Goal: Information Seeking & Learning: Learn about a topic

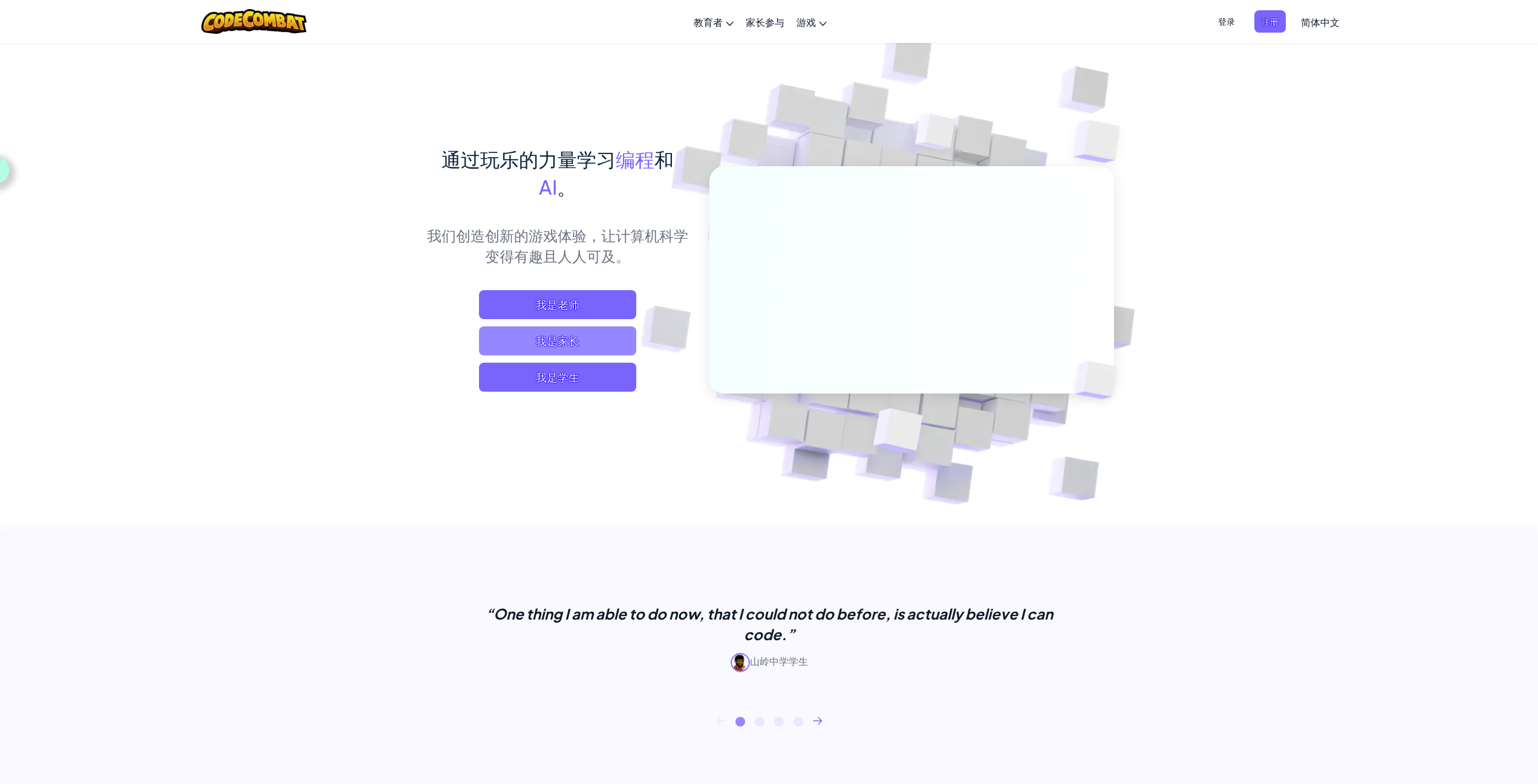
click at [590, 336] on span "我是家长" at bounding box center [557, 341] width 157 height 29
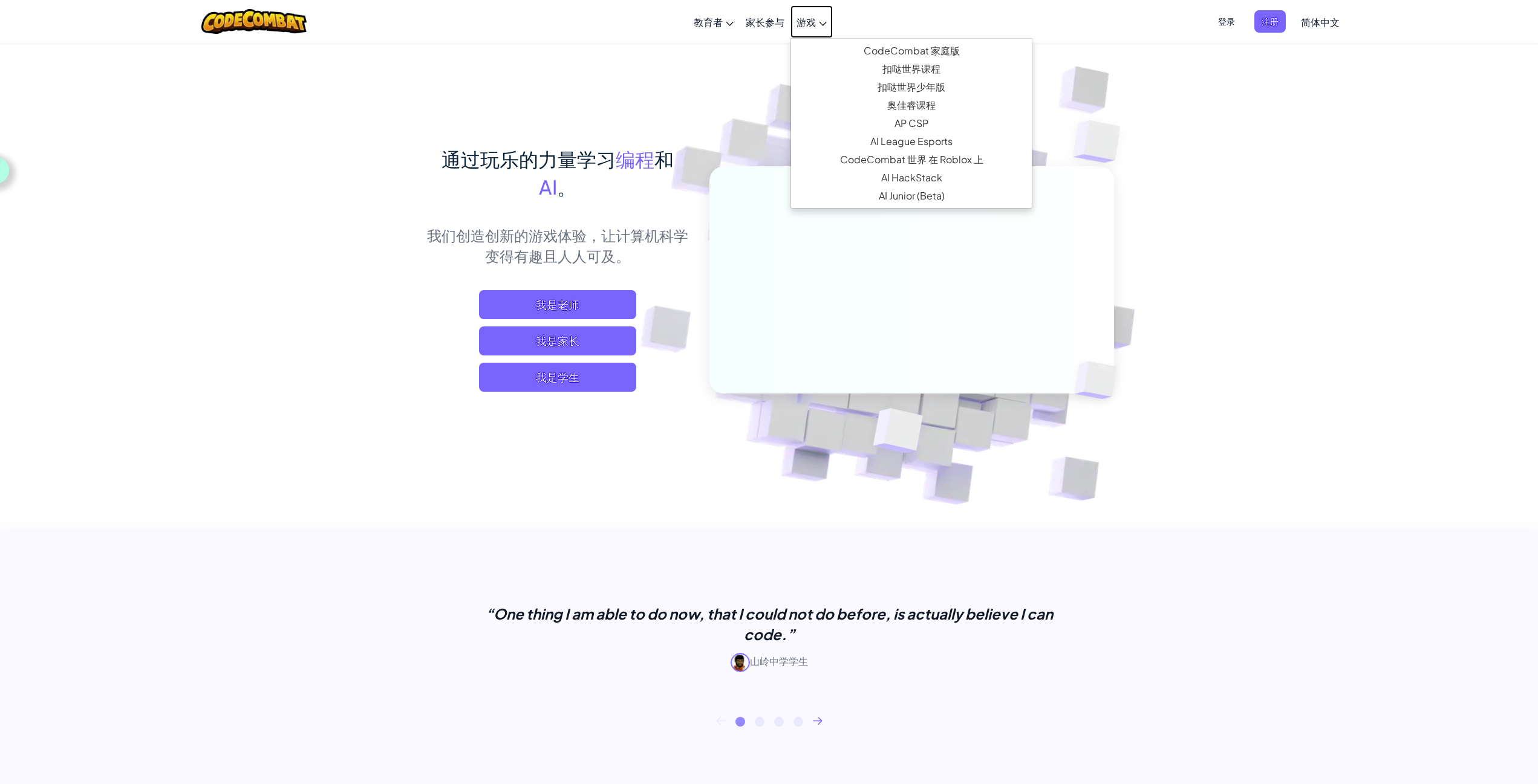
click at [800, 19] on span "游戏" at bounding box center [806, 22] width 19 height 13
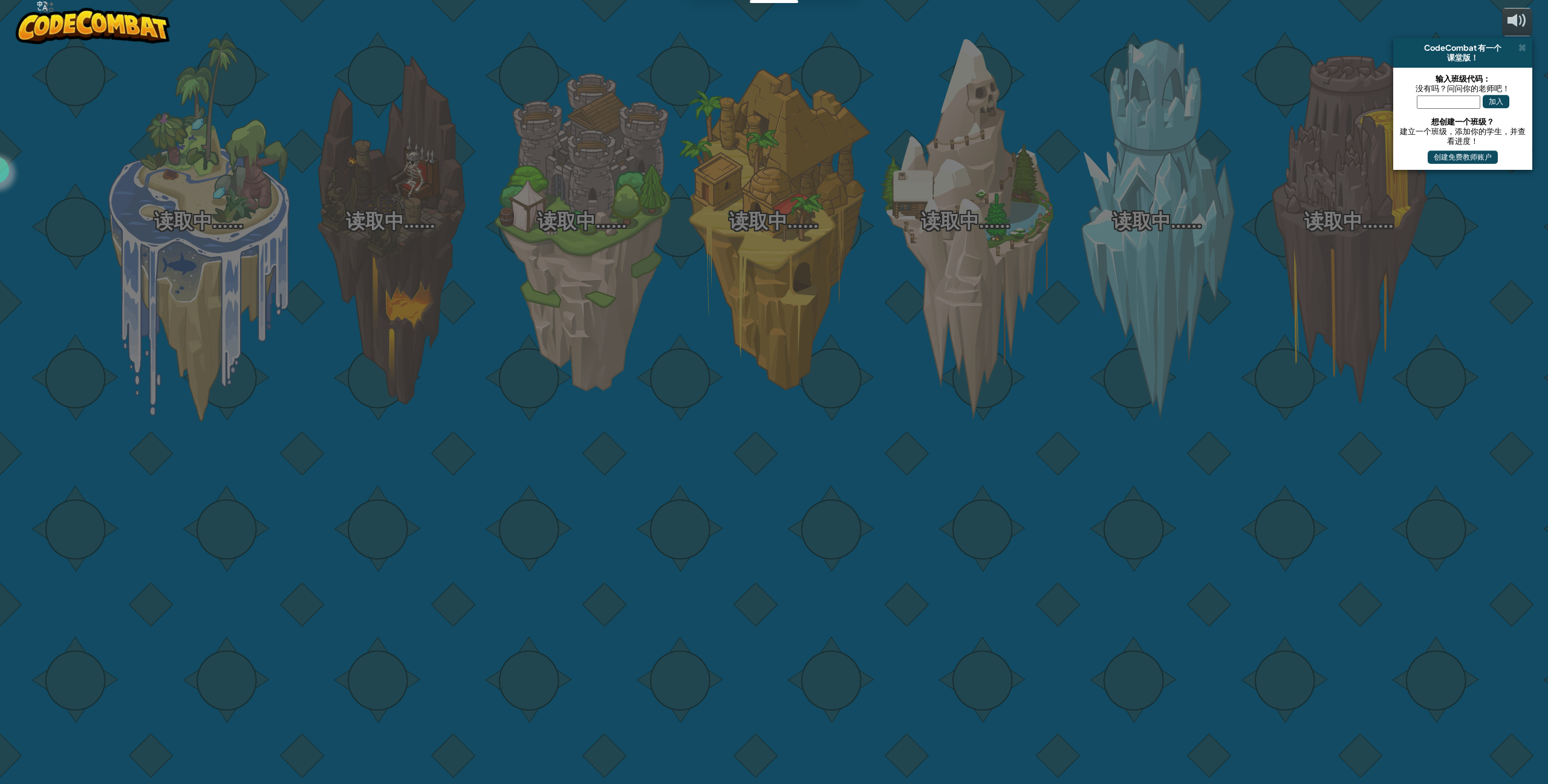
select select "zh-HANS"
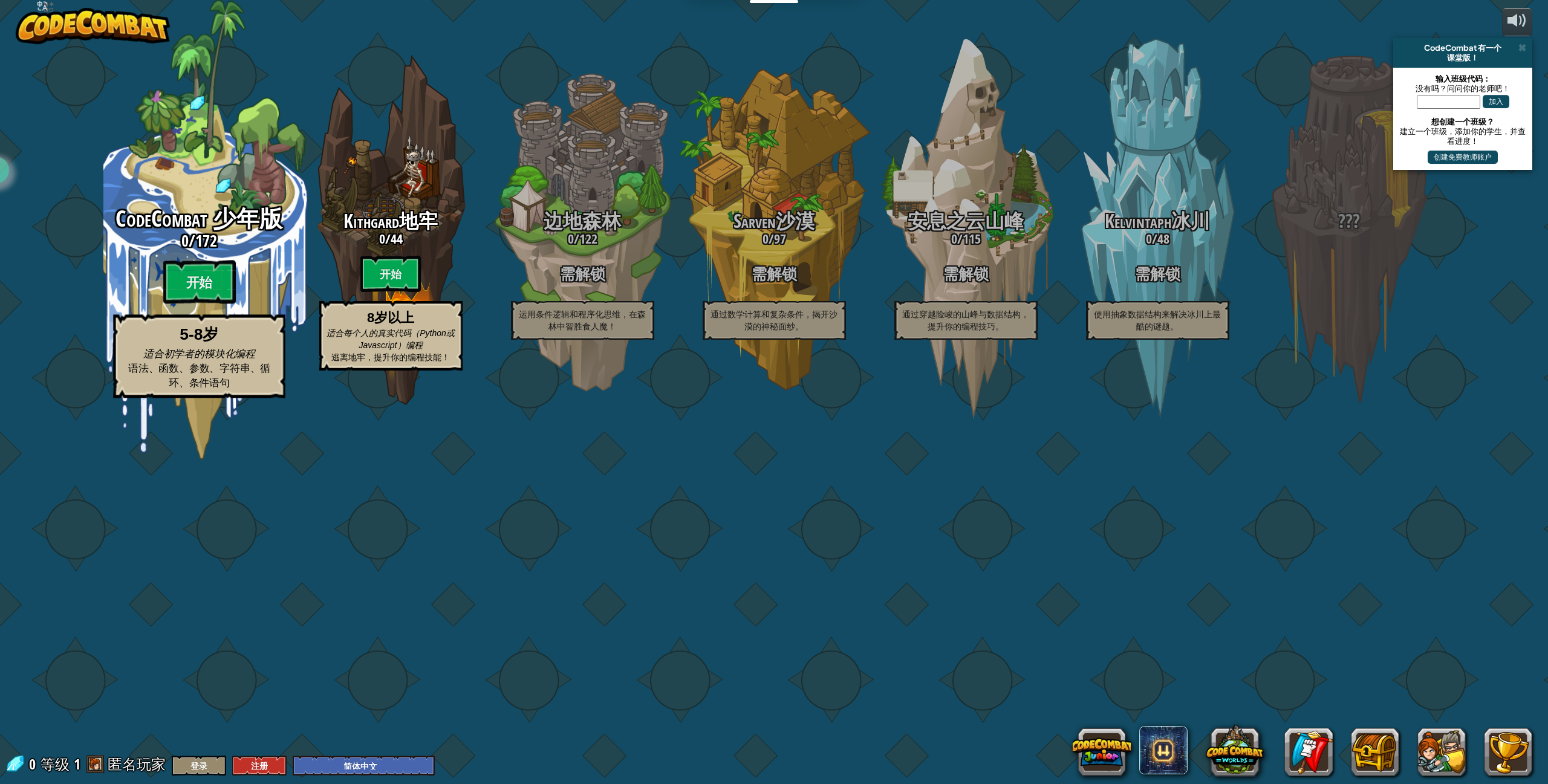
click at [217, 398] on div "CodeCombat 少年版 0 / 172 开始 5-8岁 适合初学者的模块化编程 语法、函数、参数、字符串、循环、条件语句" at bounding box center [199, 302] width 230 height 192
select select "zh-HANS"
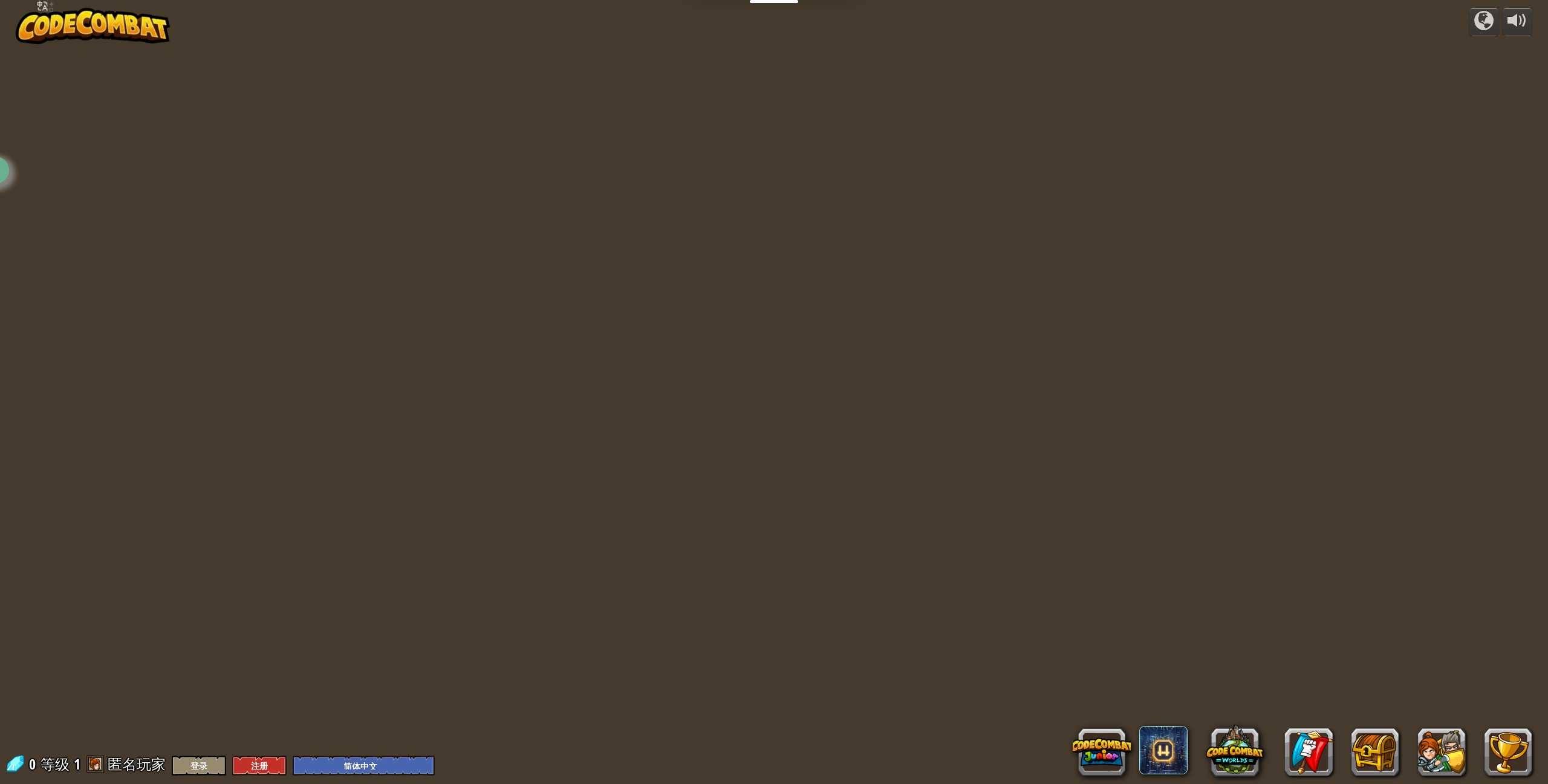
select select "zh-HANS"
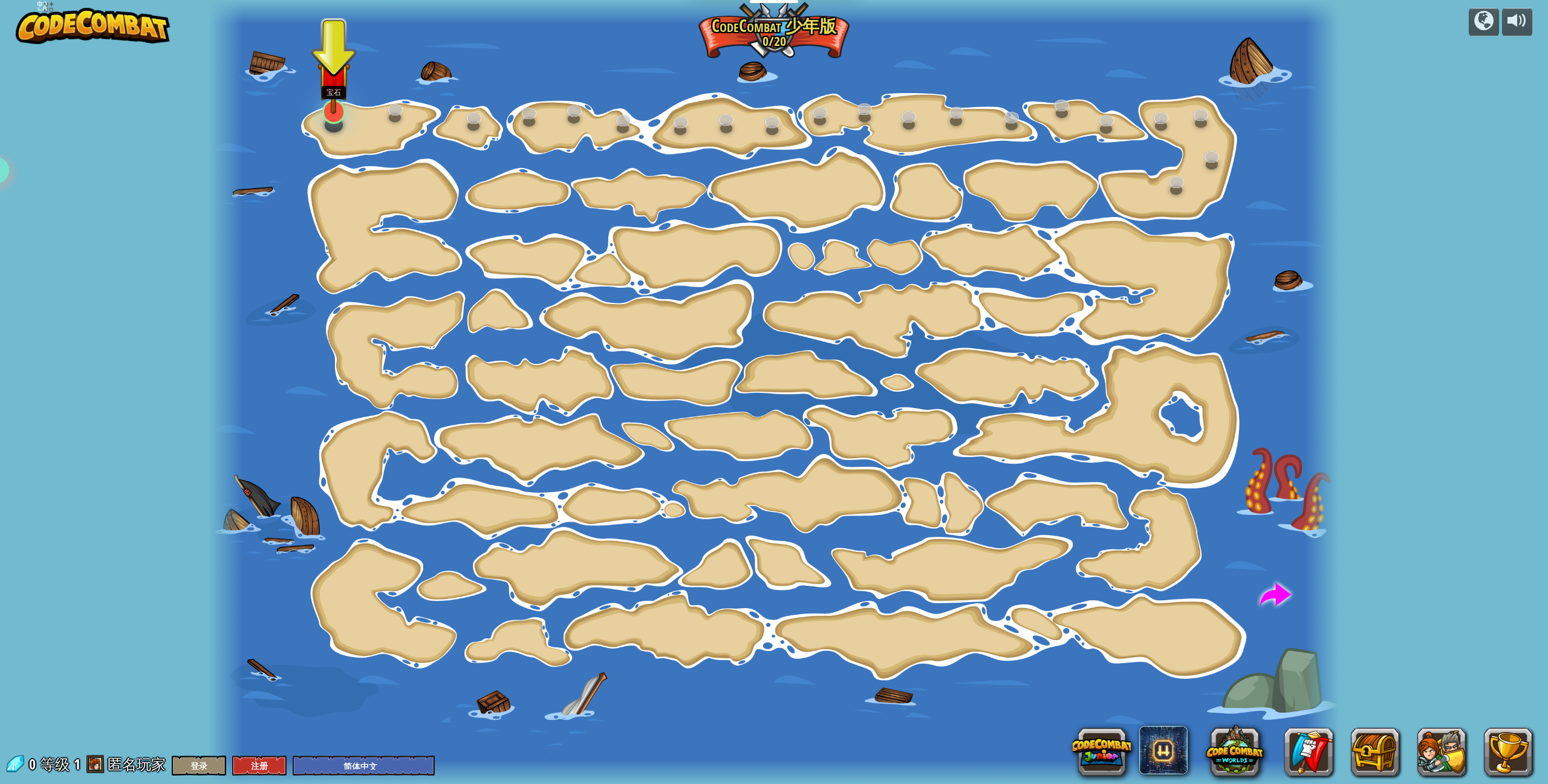
click at [340, 102] on img at bounding box center [333, 78] width 32 height 74
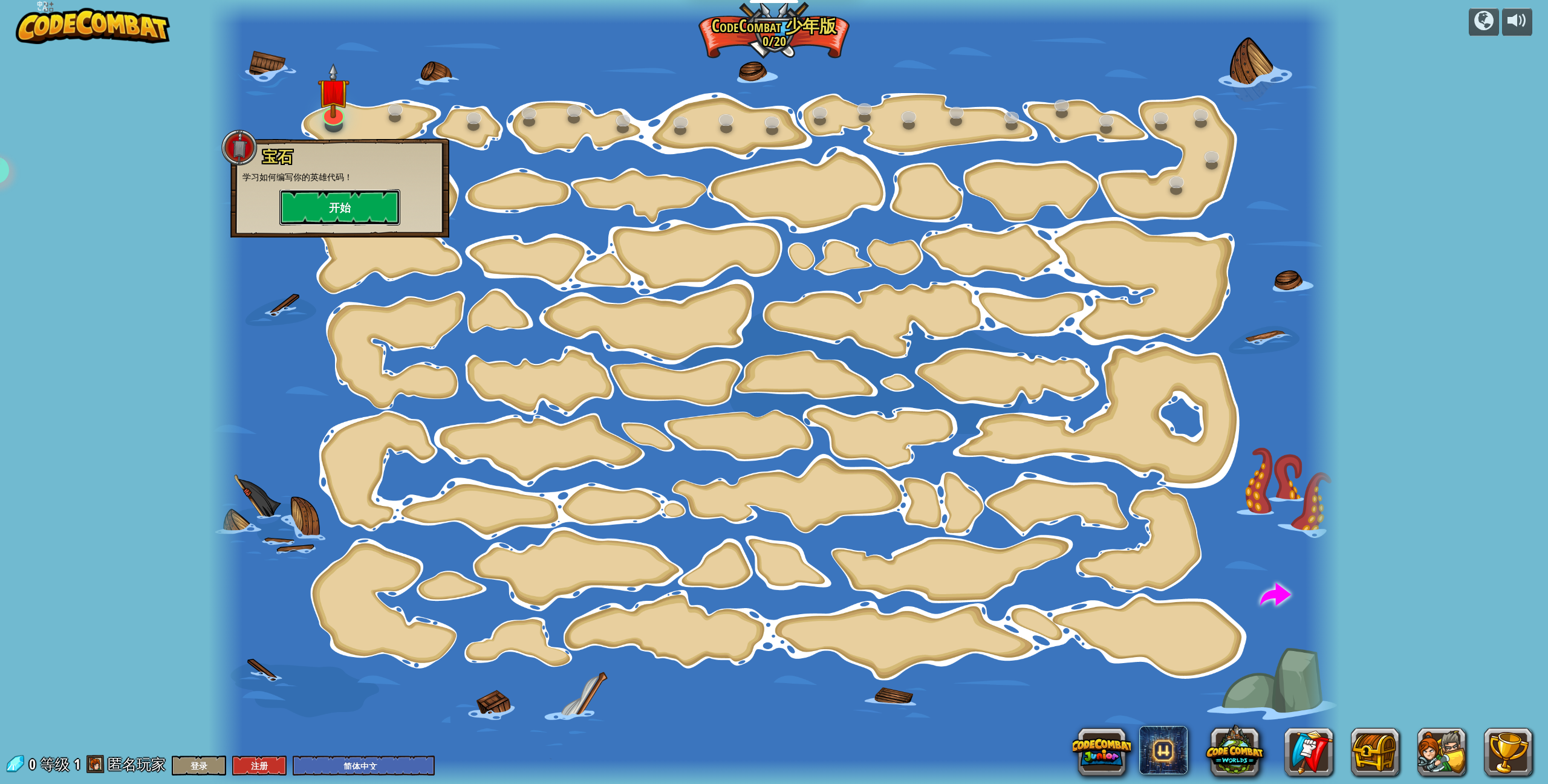
click at [340, 196] on button "开始" at bounding box center [340, 207] width 121 height 36
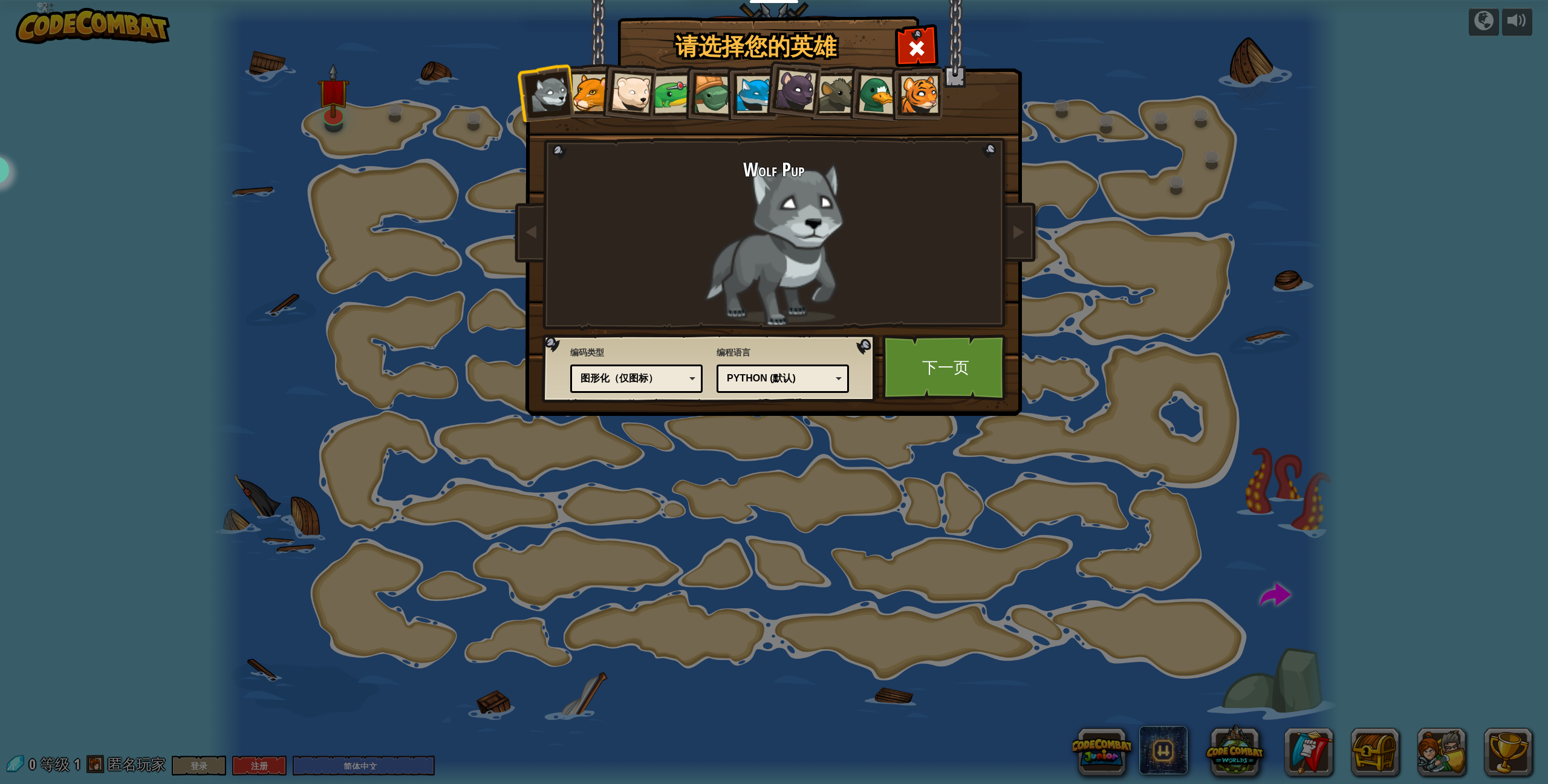
click at [804, 371] on div "Python (默认)" at bounding box center [782, 378] width 117 height 18
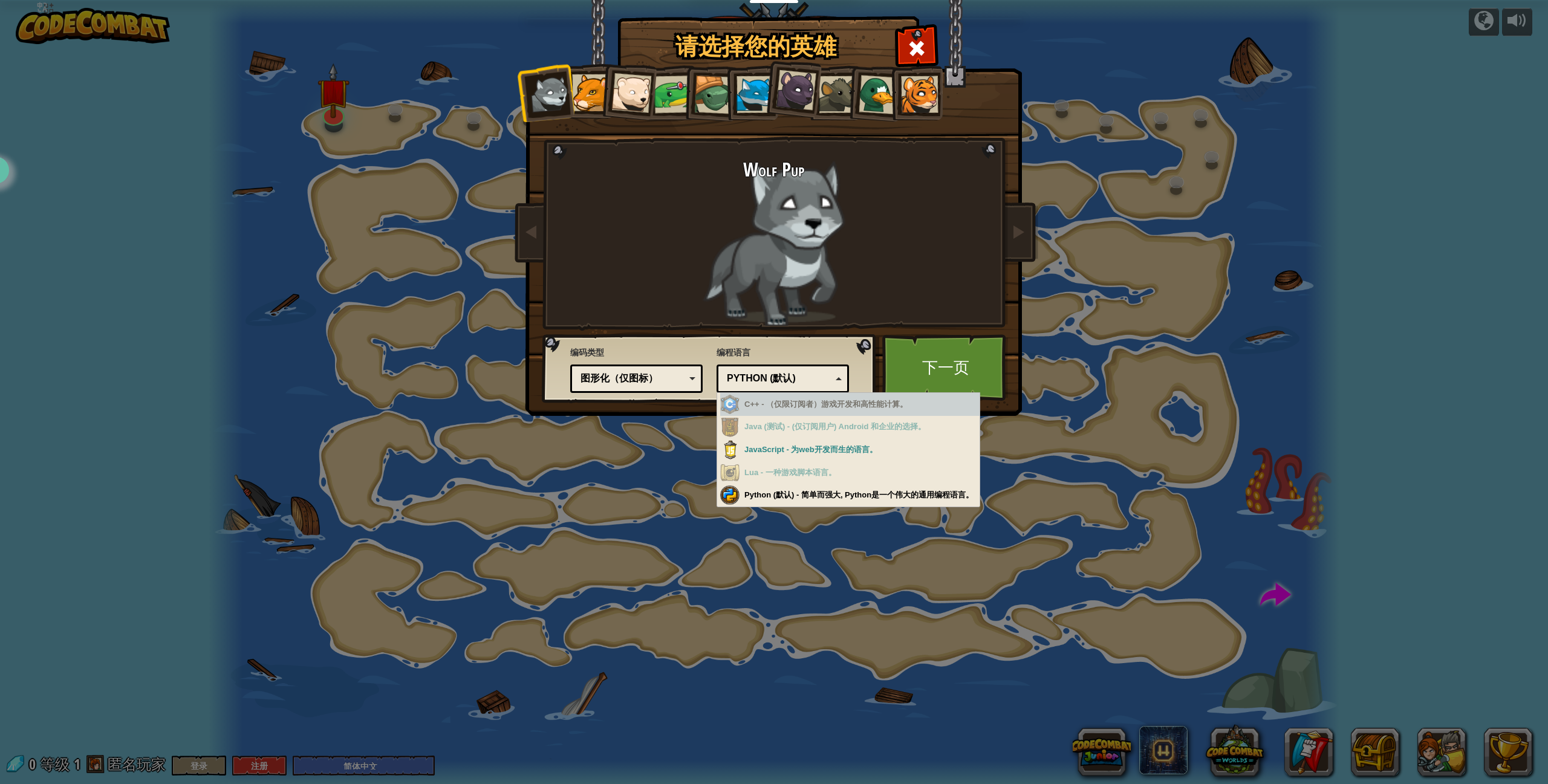
click at [790, 404] on div "C++ - （仅限订阅者）游戏开发和高性能计算。" at bounding box center [849, 404] width 259 height 24
click at [789, 410] on div "C++ - （仅限订阅者）游戏开发和高性能计算。" at bounding box center [849, 404] width 259 height 24
click at [782, 386] on div "Python (默认)" at bounding box center [782, 378] width 117 height 18
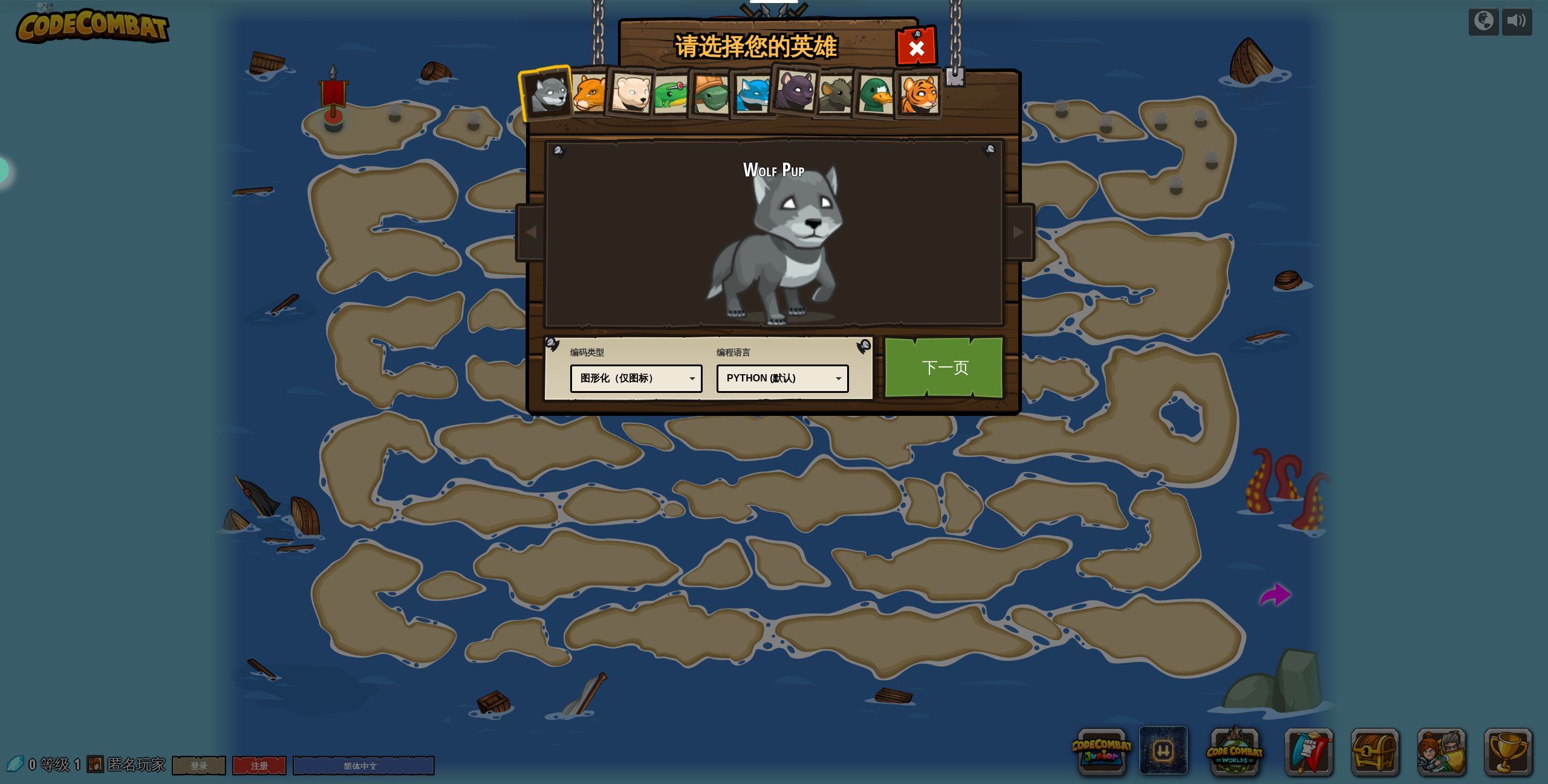
click at [782, 384] on div "Python (默认)" at bounding box center [779, 379] width 105 height 14
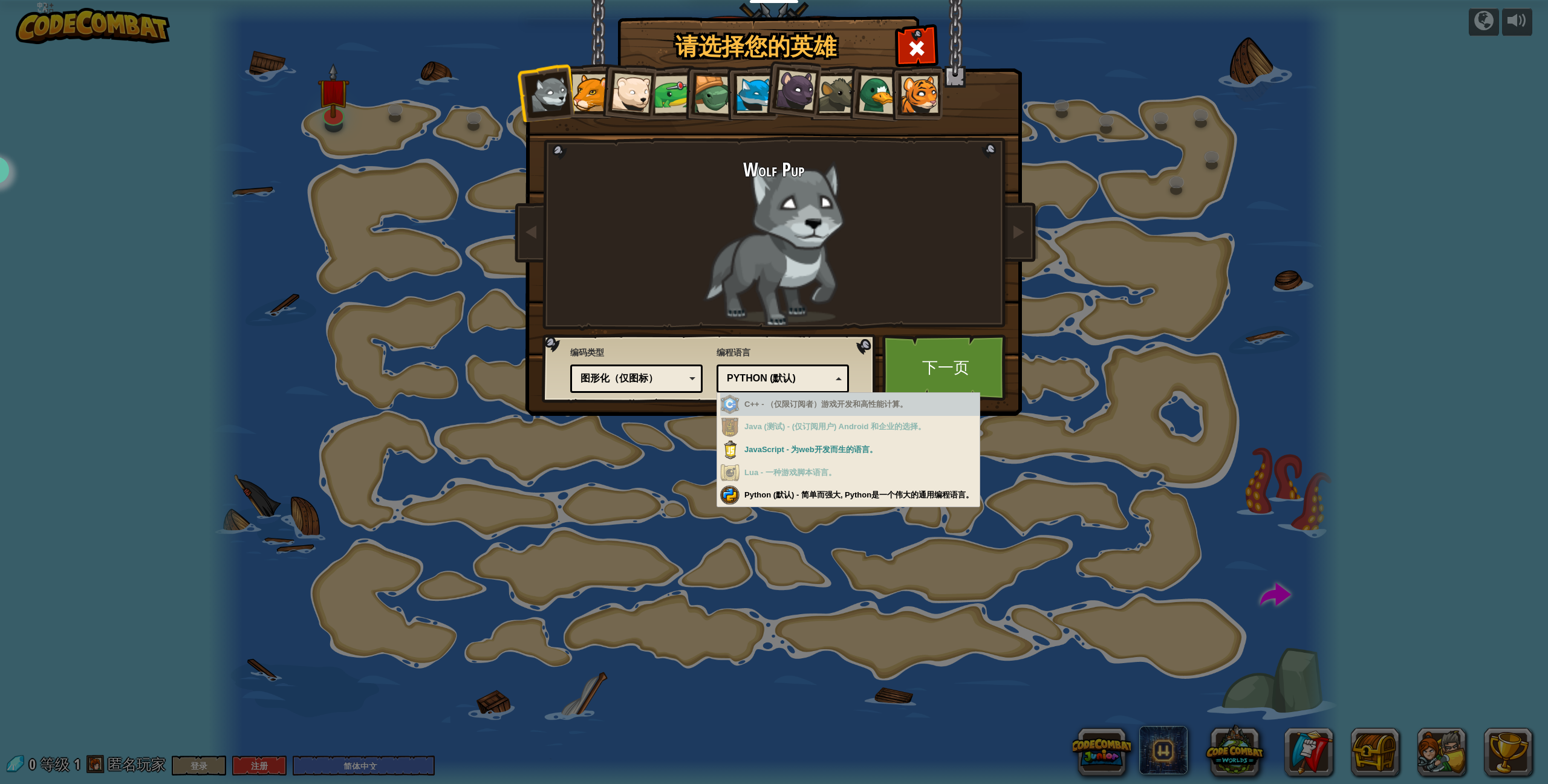
click at [782, 383] on div "Python (默认)" at bounding box center [779, 379] width 105 height 14
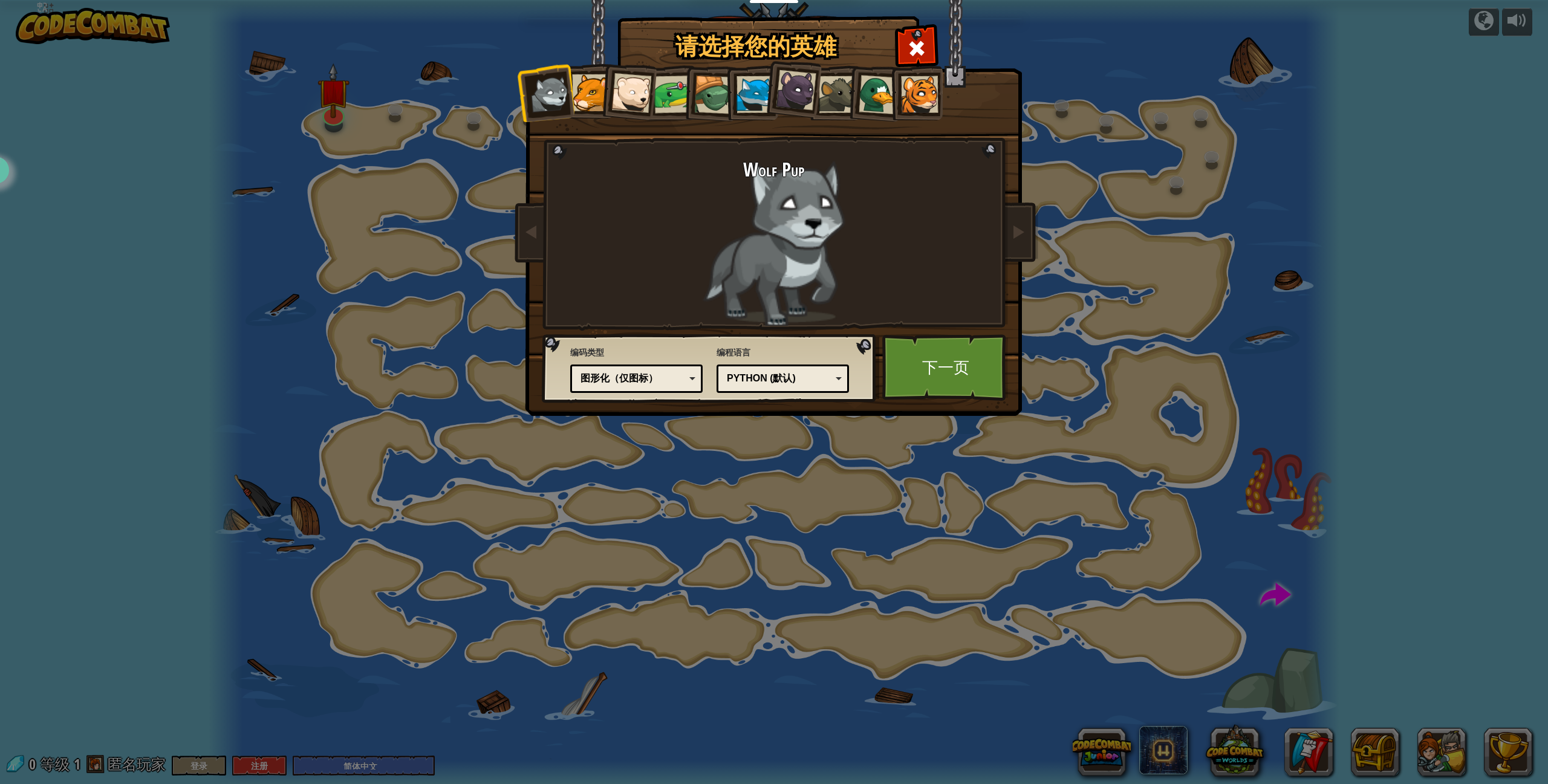
click at [780, 382] on div "Python (默认)" at bounding box center [779, 379] width 105 height 14
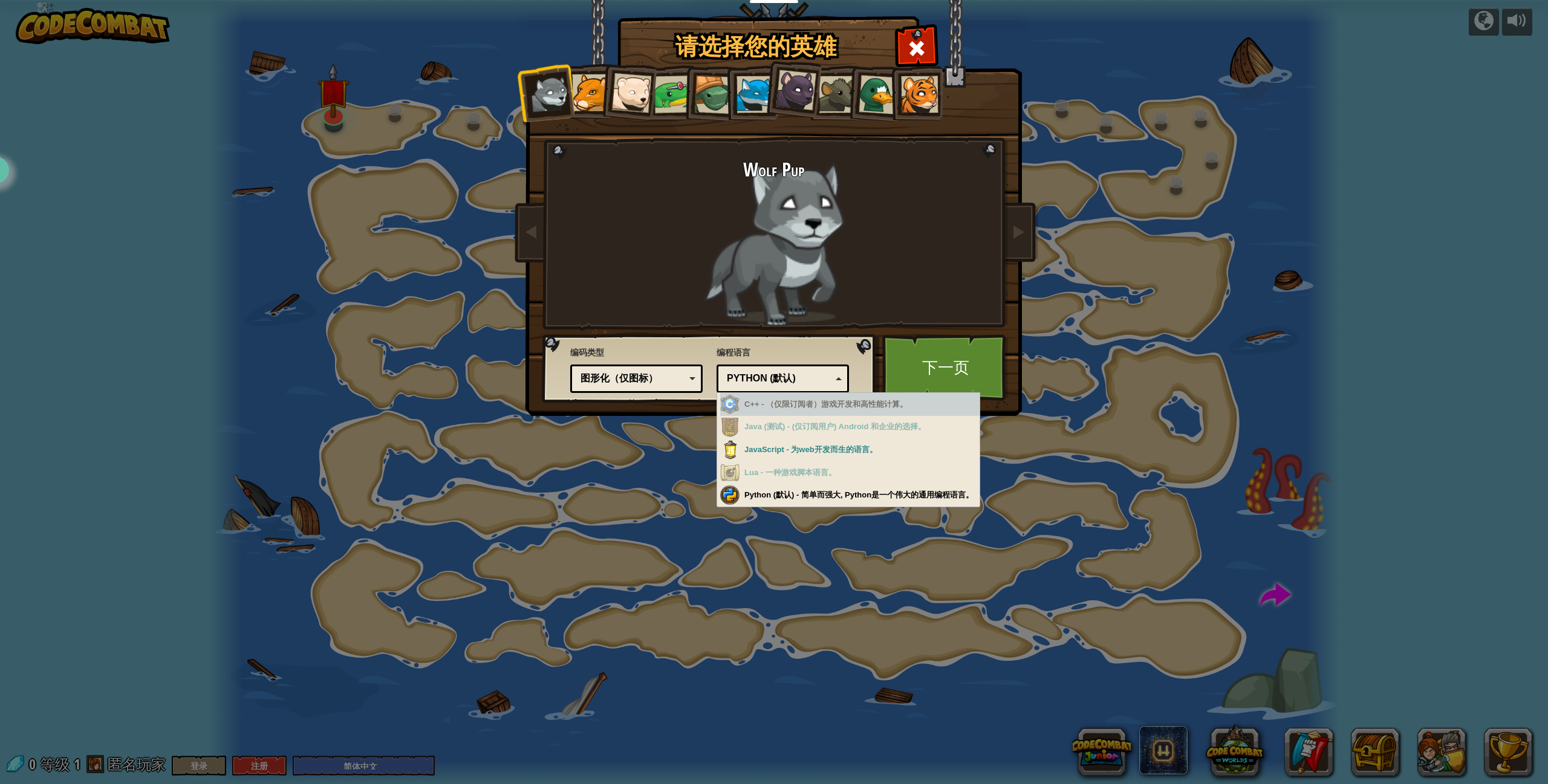
click at [798, 363] on div "编程语言 Python (默认) JavaScript Lua C++ Java (测试) Python (默认) C++ - （仅限订阅者）游戏开发和高性能…" at bounding box center [783, 368] width 133 height 50
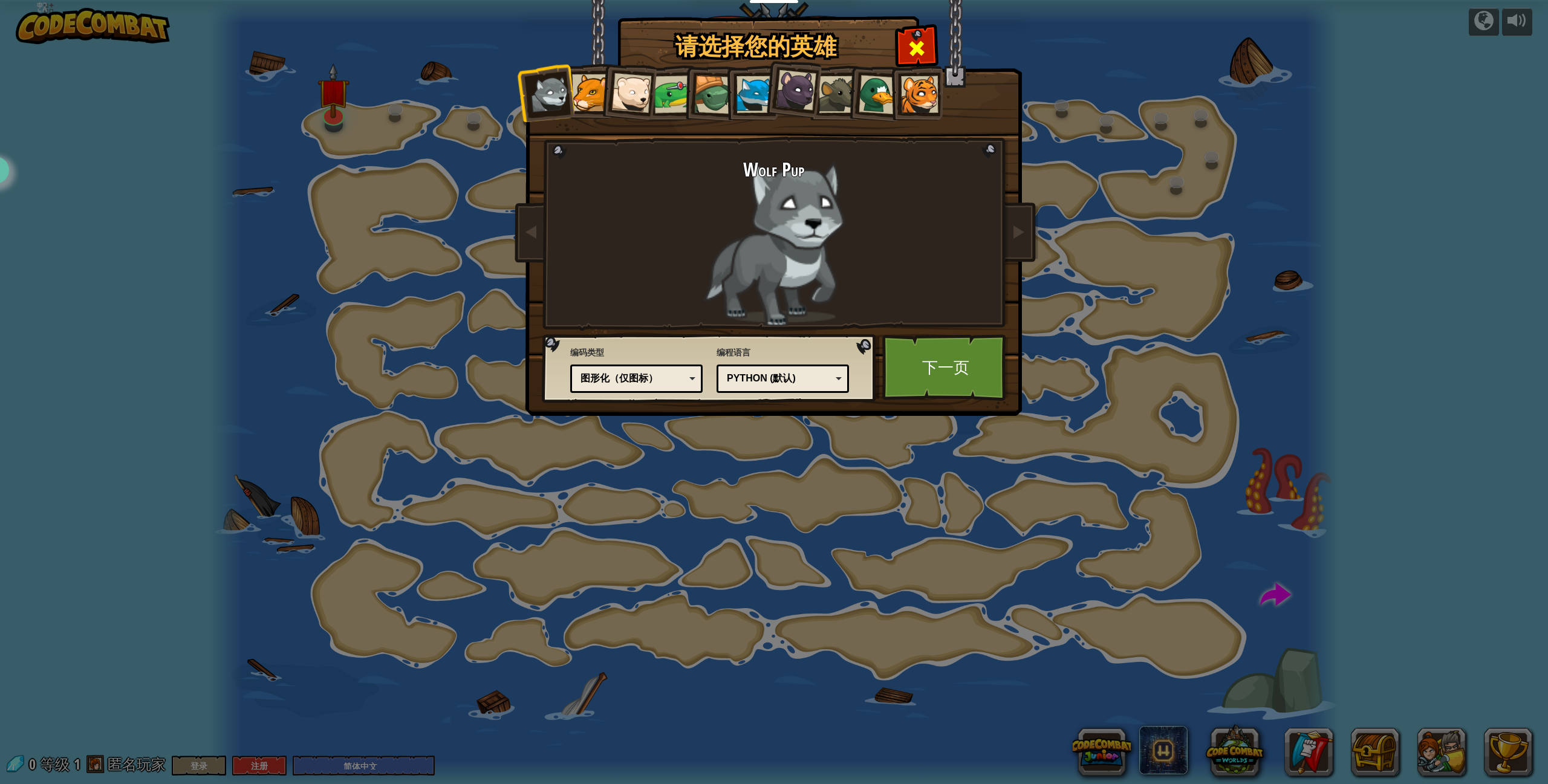
click at [924, 39] on span at bounding box center [917, 48] width 19 height 19
